Goal: Entertainment & Leisure: Consume media (video, audio)

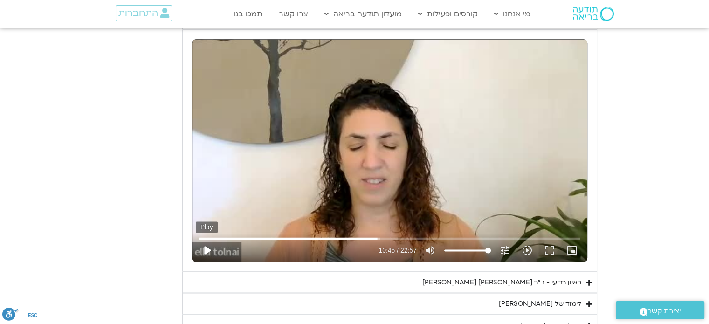
scroll to position [1491, 0]
click at [207, 249] on button "play_arrow" at bounding box center [207, 250] width 22 height 22
type input "648.027379"
click at [375, 236] on input "Seek" at bounding box center [389, 238] width 382 height 6
click at [207, 249] on button "pause" at bounding box center [207, 250] width 22 height 22
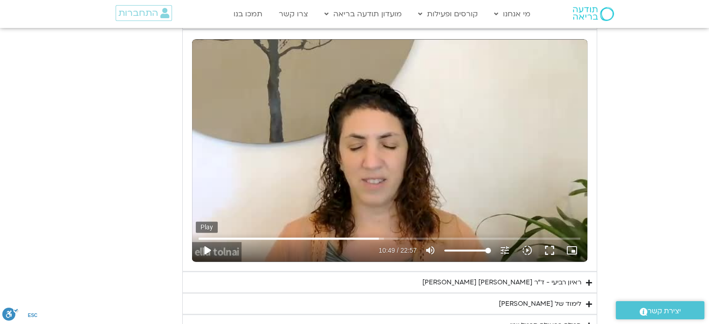
click at [206, 248] on button "play_arrow" at bounding box center [207, 250] width 22 height 22
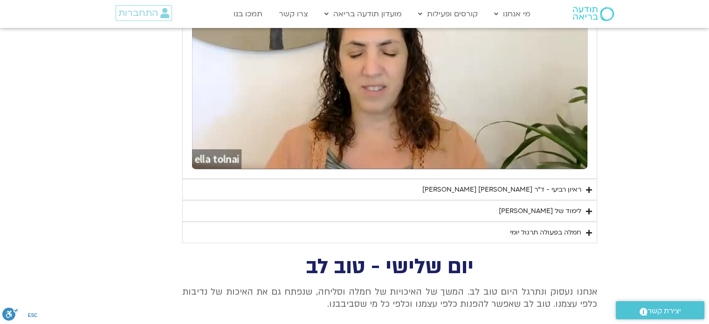
scroll to position [1584, 0]
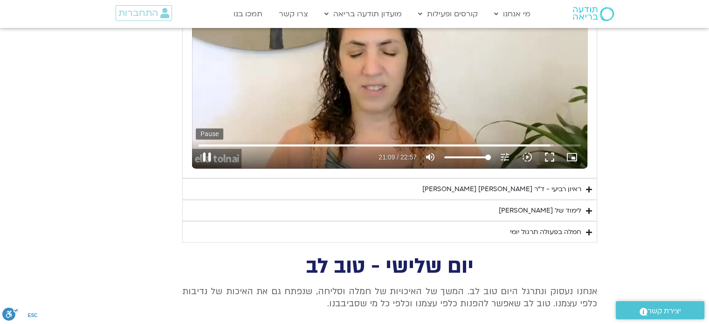
click at [205, 157] on button "pause" at bounding box center [207, 157] width 22 height 22
type input "1269.25486"
click at [588, 207] on icon "Accordion. Open links with Enter or Space, close with Escape, and navigate with…" at bounding box center [589, 210] width 6 height 7
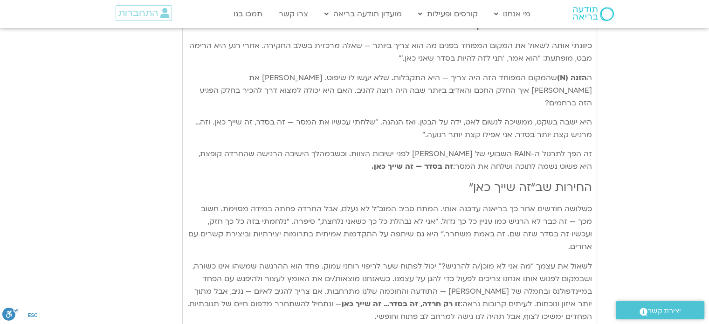
scroll to position [2190, 0]
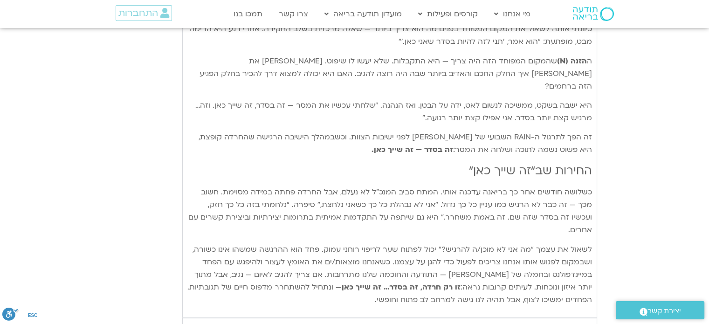
click at [587, 323] on icon "Accordion. Open links with Enter or Space, close with Escape, and navigate with…" at bounding box center [589, 328] width 6 height 7
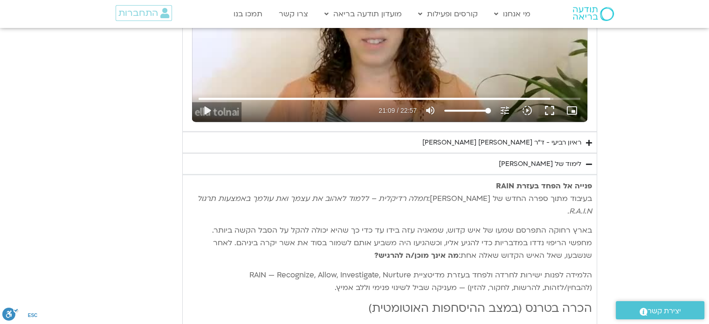
scroll to position [1538, 0]
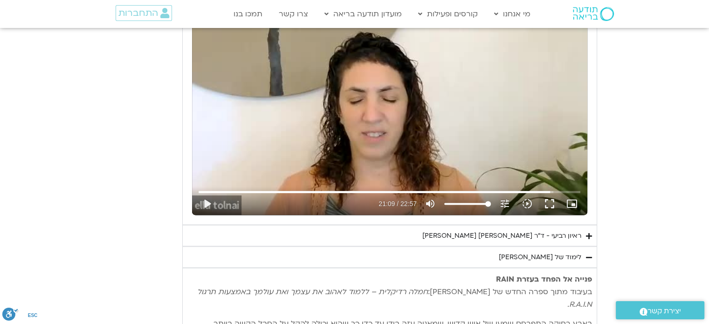
click at [588, 234] on icon "Accordion. Open links with Enter or Space, close with Escape, and navigate with…" at bounding box center [589, 235] width 6 height 7
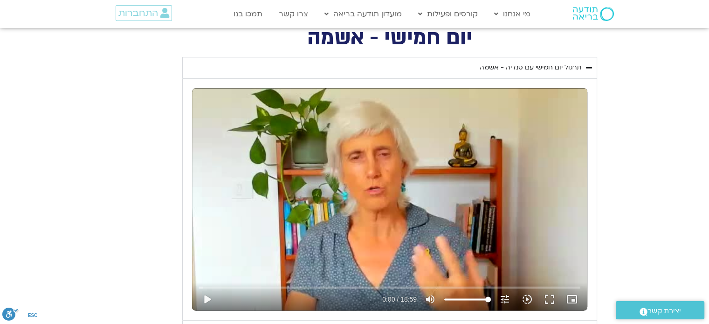
scroll to position [1072, 0]
